Goal: Information Seeking & Learning: Find specific fact

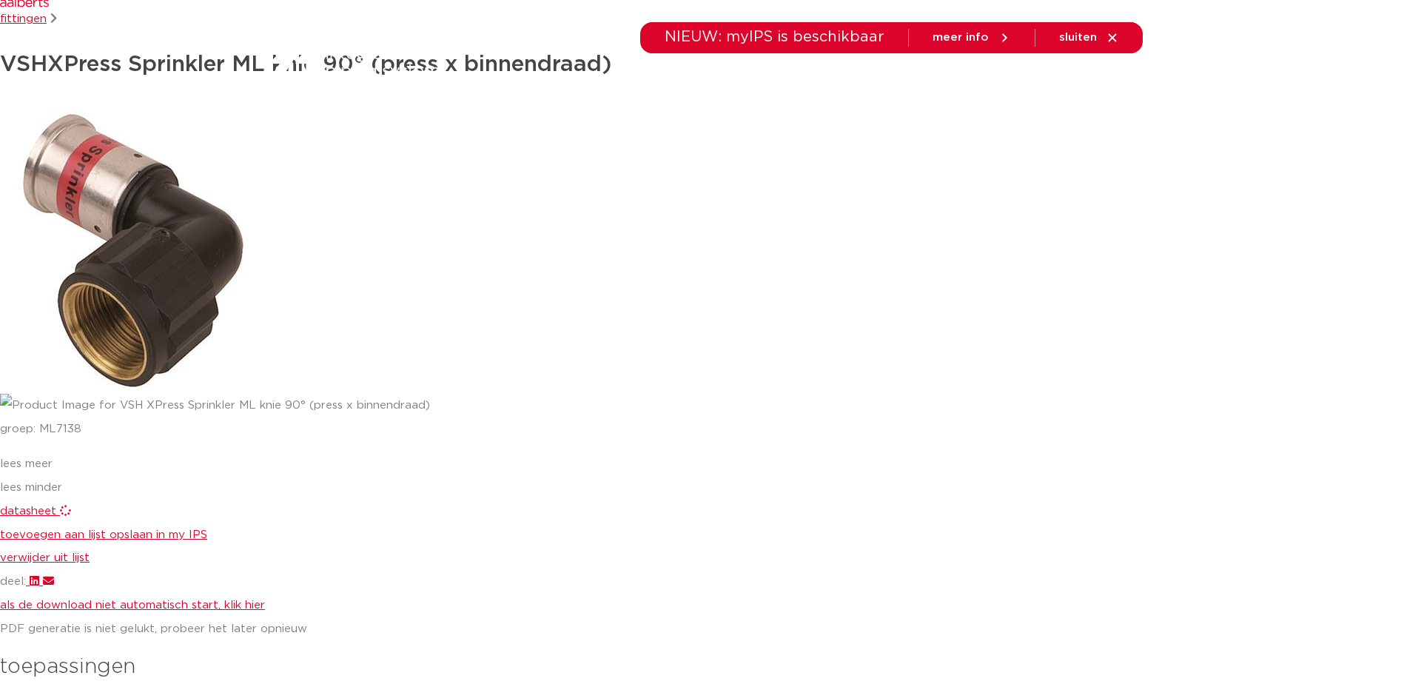
scroll to position [370, 0]
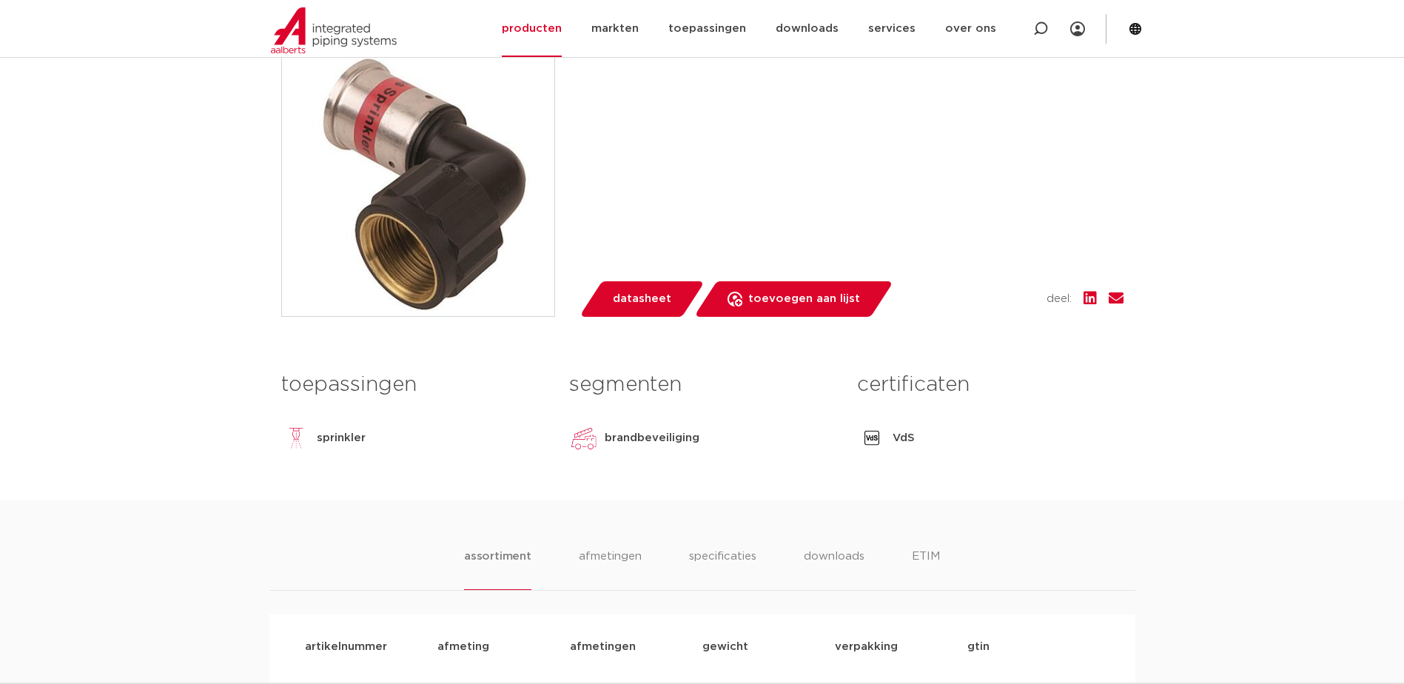
scroll to position [370, 0]
click at [343, 434] on p "sprinkler" at bounding box center [341, 438] width 49 height 18
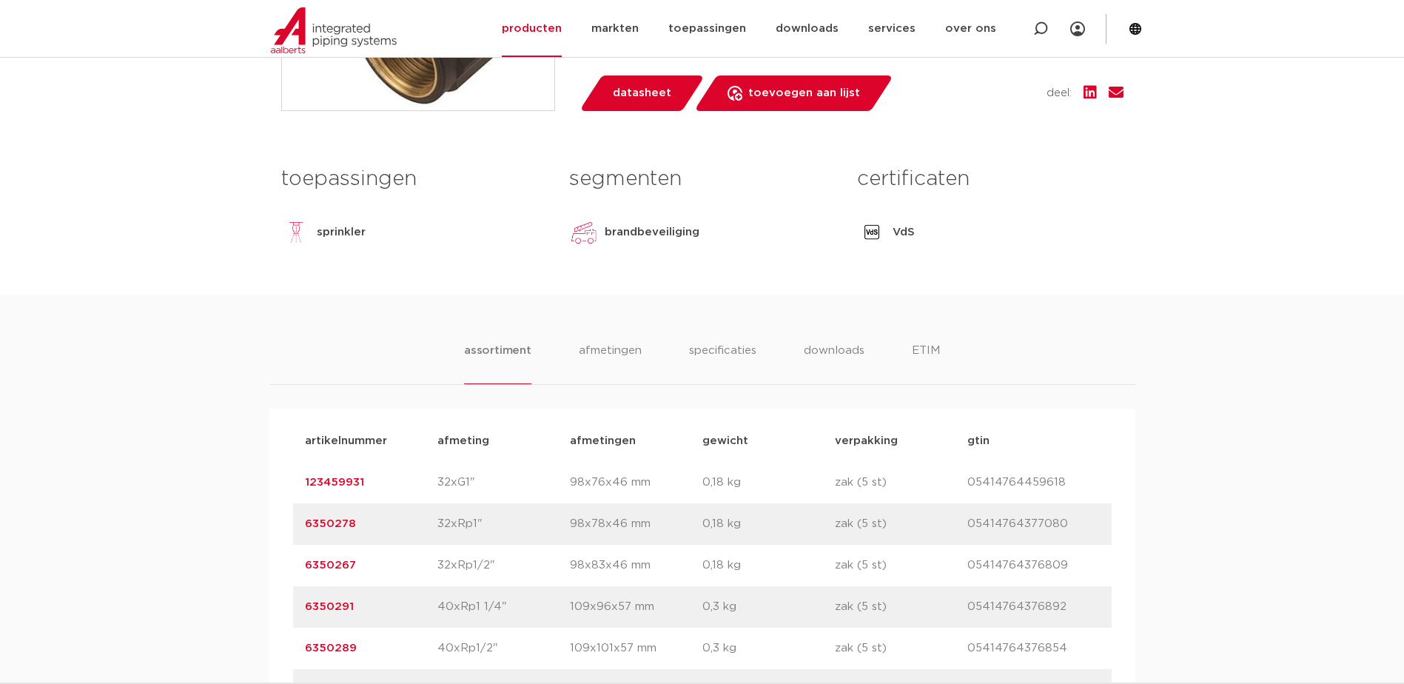
scroll to position [592, 0]
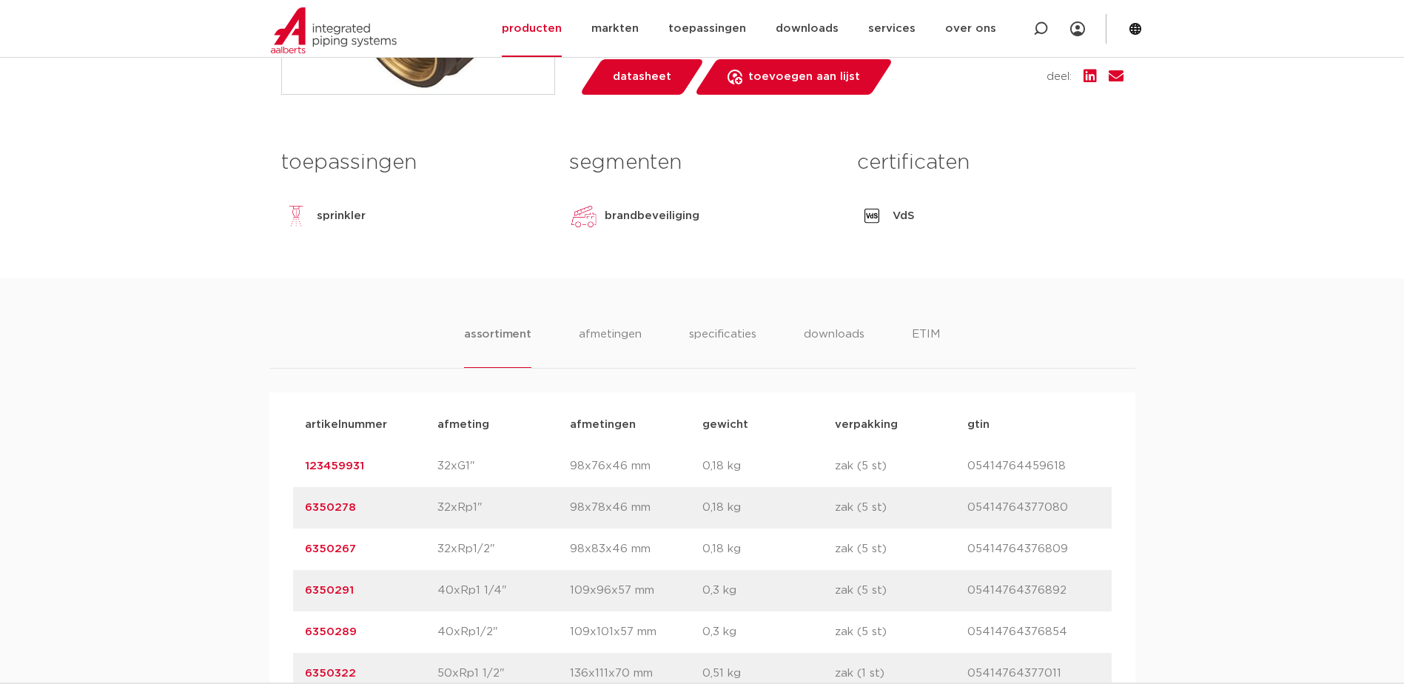
click at [470, 554] on p "32xRp1/2"" at bounding box center [503, 549] width 132 height 18
click at [336, 554] on link "6350267" at bounding box center [330, 548] width 51 height 11
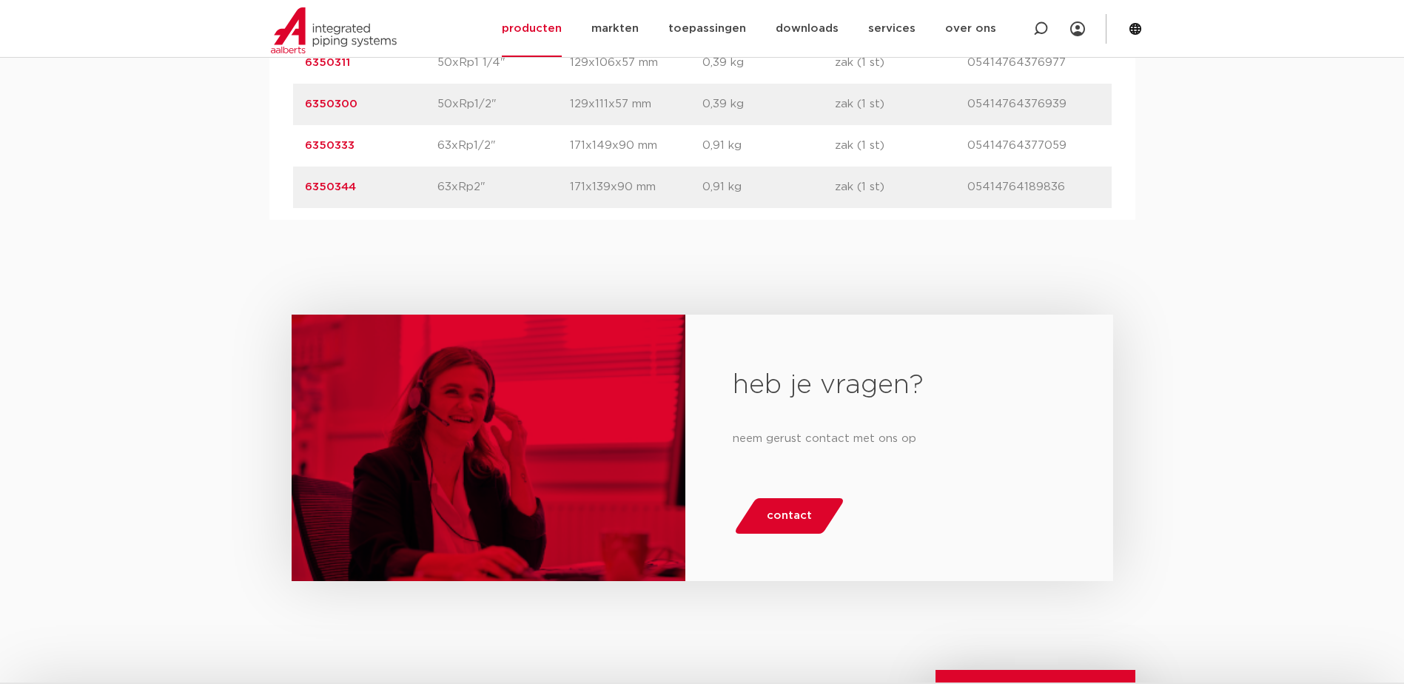
scroll to position [1258, 0]
